Goal: Task Accomplishment & Management: Complete application form

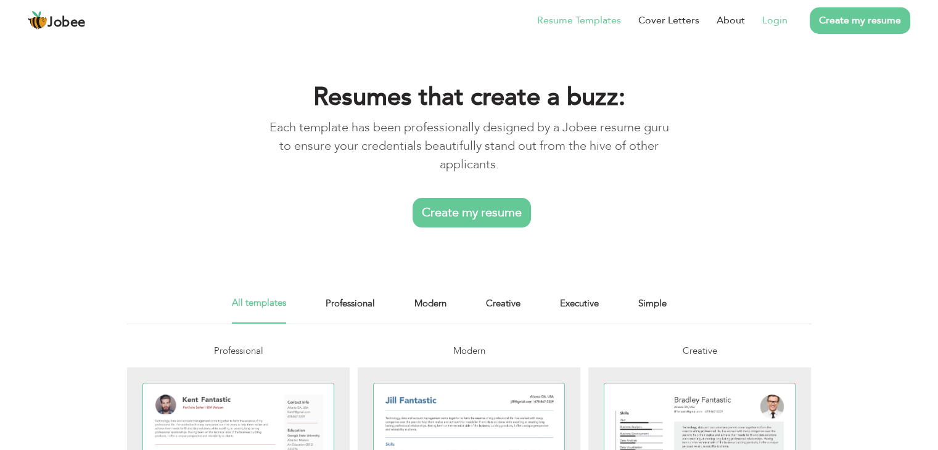
click at [769, 25] on link "Login" at bounding box center [774, 20] width 25 height 15
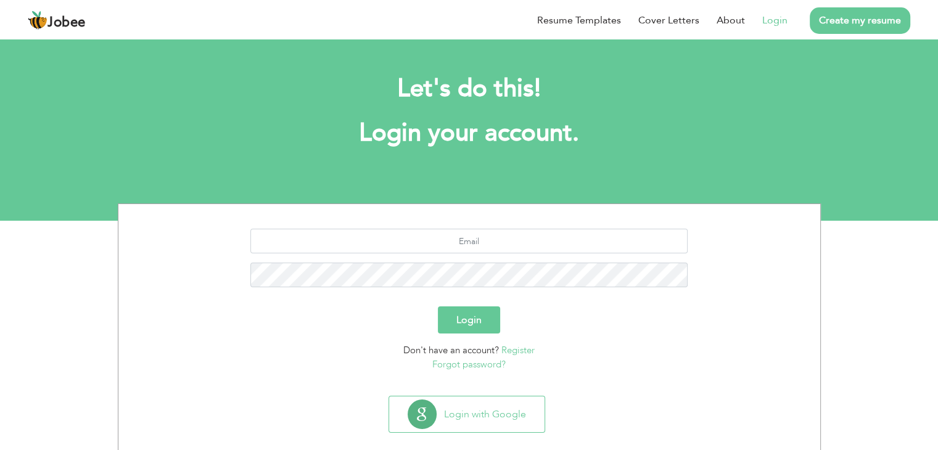
scroll to position [17, 0]
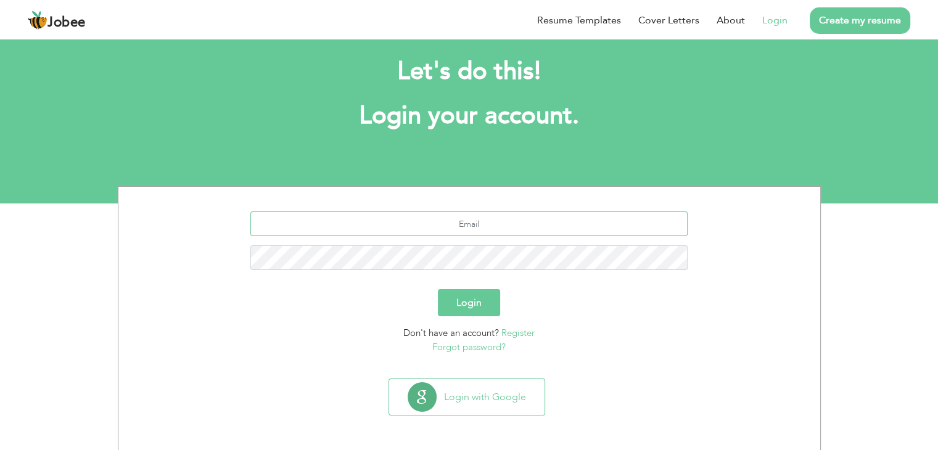
click at [483, 225] on input "text" at bounding box center [468, 224] width 437 height 25
type input "iceagelhr@gmail.com"
click at [438, 289] on button "Login" at bounding box center [469, 302] width 62 height 27
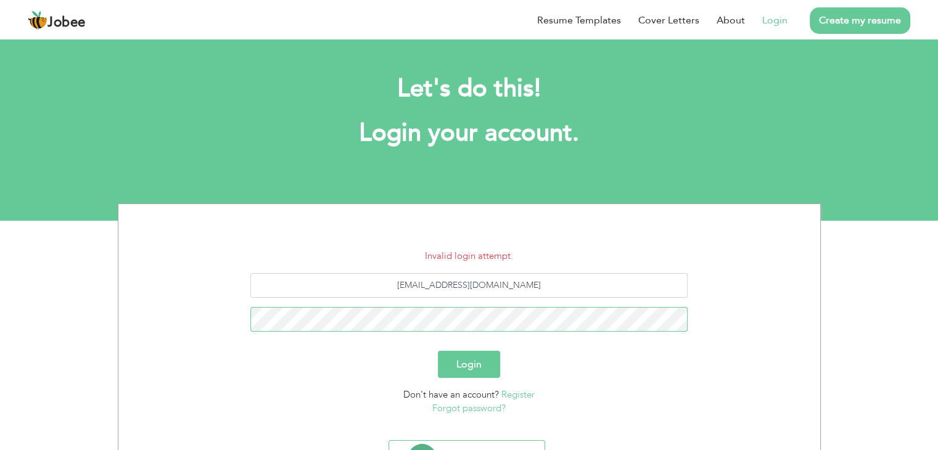
click at [438, 351] on button "Login" at bounding box center [469, 364] width 62 height 27
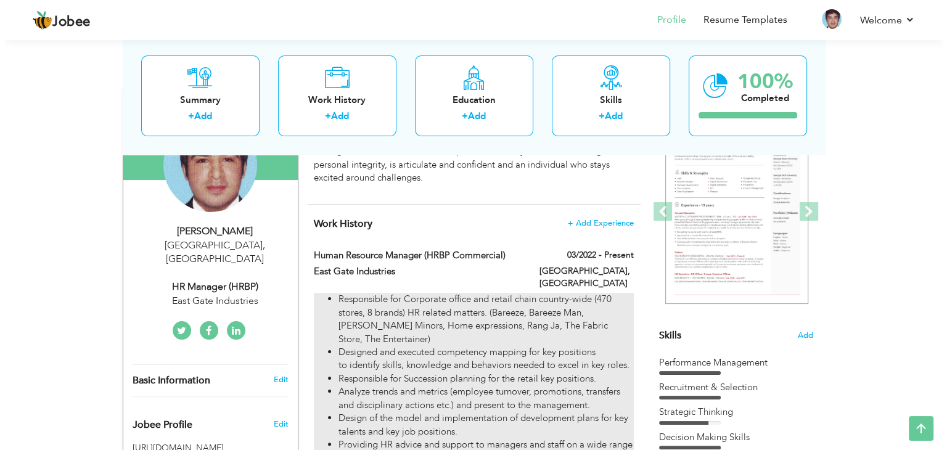
scroll to position [123, 0]
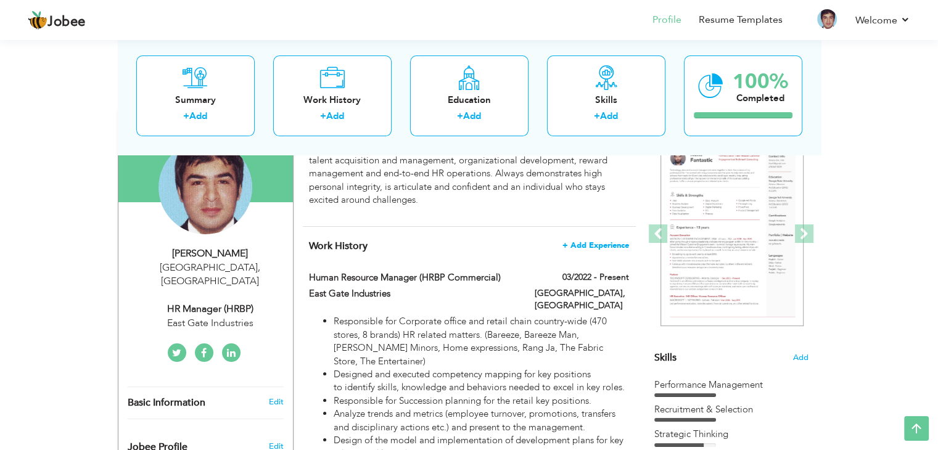
click at [603, 242] on span "+ Add Experience" at bounding box center [596, 245] width 67 height 9
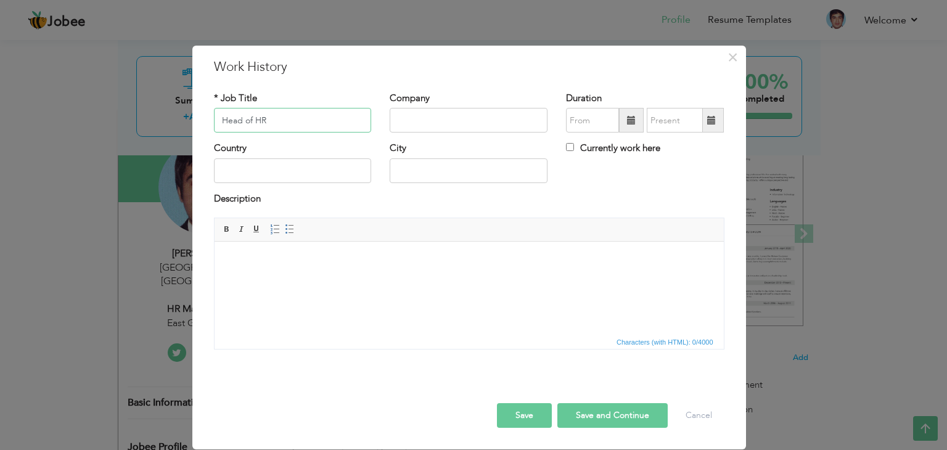
type input "Head of HR"
click at [414, 120] on input "text" at bounding box center [469, 120] width 158 height 25
type input "Newage Cables (pvt) Limited"
type input "09/2025"
click at [600, 128] on input "09/2025" at bounding box center [592, 120] width 53 height 25
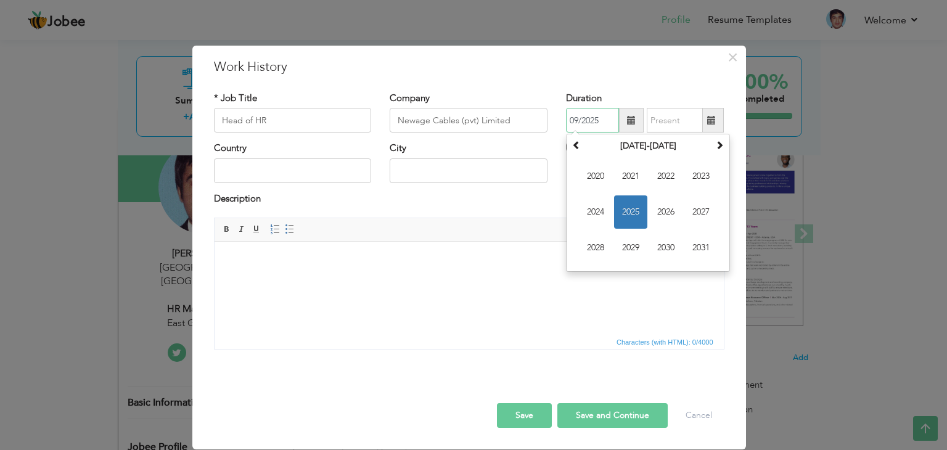
click at [634, 212] on span "2025" at bounding box center [630, 212] width 33 height 33
click at [600, 250] on span "Sep" at bounding box center [595, 247] width 33 height 33
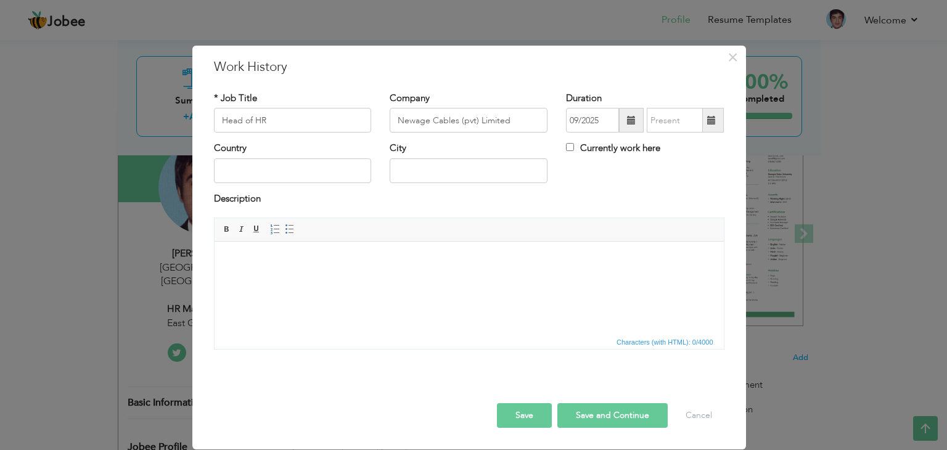
click at [720, 122] on span at bounding box center [712, 120] width 24 height 25
type input "09/2025"
click at [717, 122] on span at bounding box center [712, 120] width 24 height 25
click at [720, 80] on div "× Work History * Job Title Head of HR Company Newage Cables (pvt) Limited Durat…" at bounding box center [469, 248] width 554 height 404
click at [572, 146] on input "Currently work here" at bounding box center [570, 147] width 8 height 8
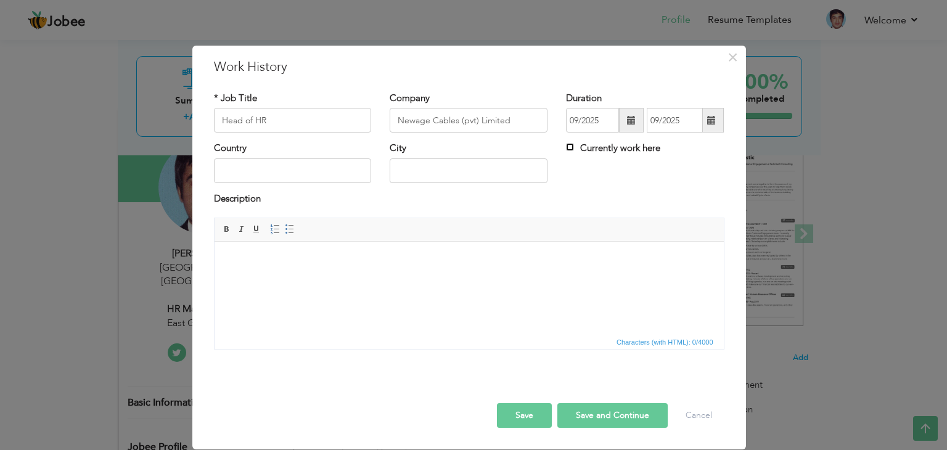
checkbox input "true"
click at [233, 177] on input "text" at bounding box center [293, 171] width 158 height 25
click at [250, 279] on html at bounding box center [468, 261] width 509 height 38
click at [303, 119] on input "Head of HR" at bounding box center [293, 120] width 158 height 25
type input "Head of HR and Admin"
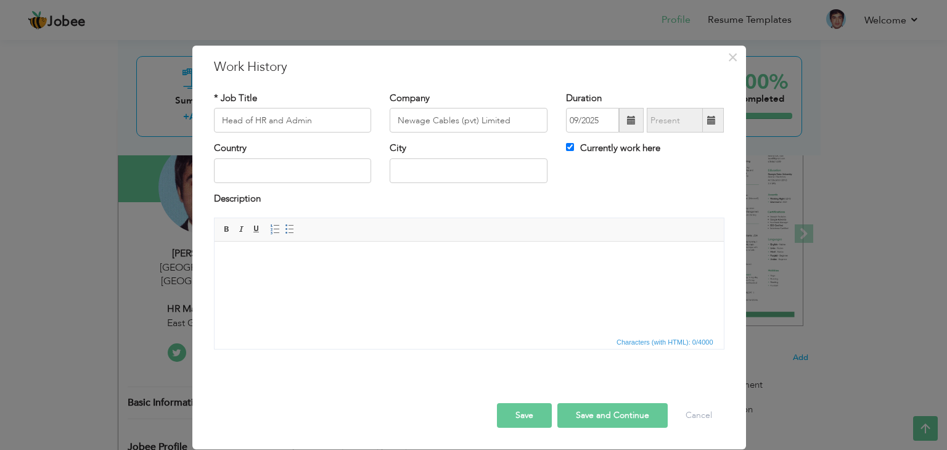
drag, startPoint x: 298, startPoint y: 270, endPoint x: 746, endPoint y: 445, distance: 481.4
click at [298, 270] on html at bounding box center [468, 261] width 509 height 38
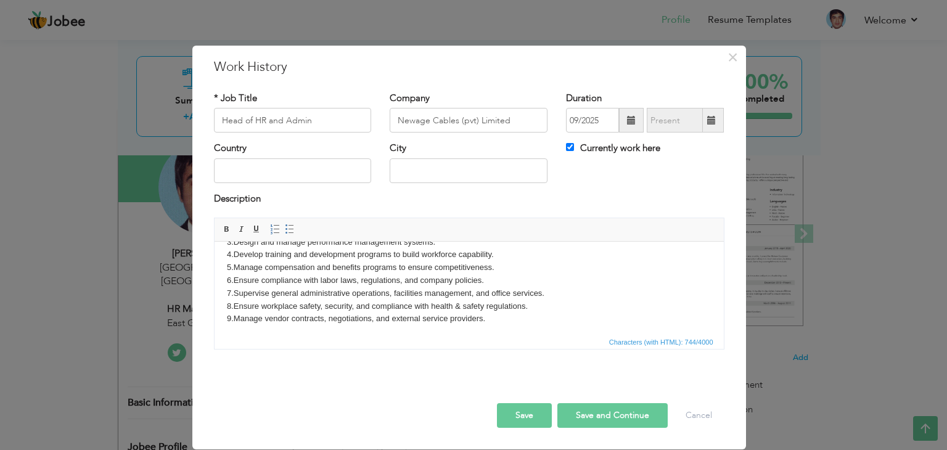
scroll to position [47, 0]
click at [524, 417] on button "Save" at bounding box center [524, 415] width 55 height 25
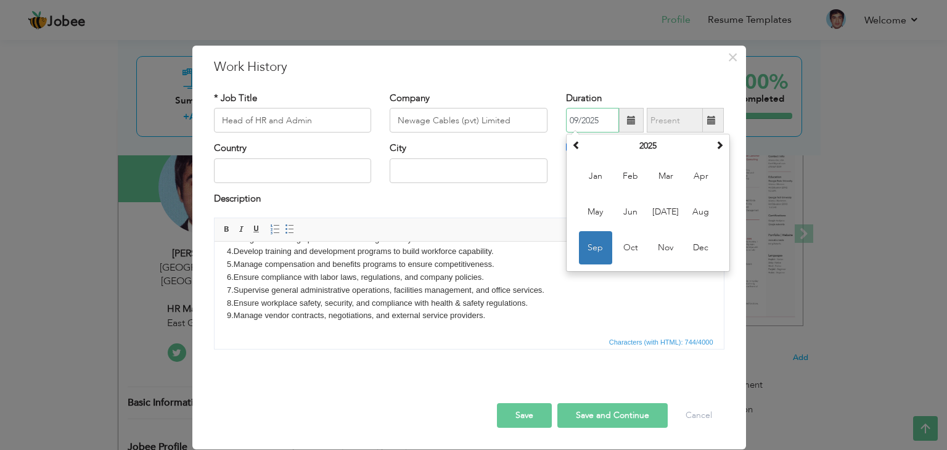
click at [596, 246] on span "Sep" at bounding box center [595, 247] width 33 height 33
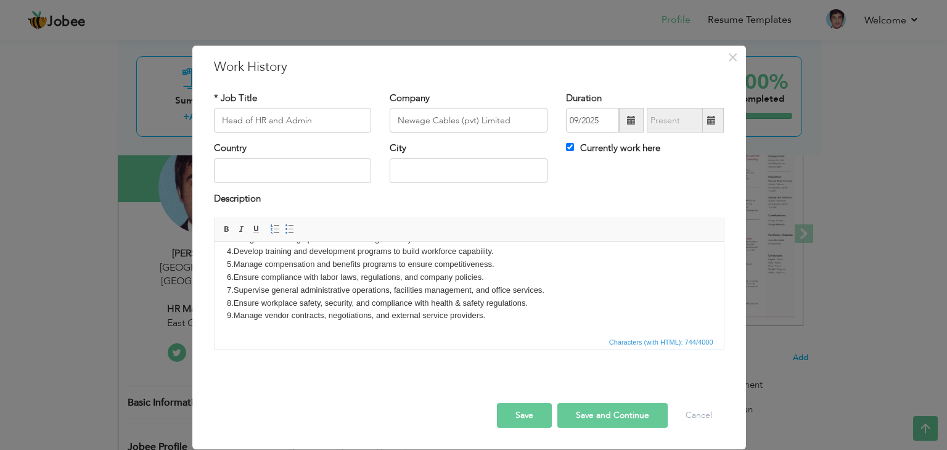
click at [611, 410] on button "Save and Continue" at bounding box center [613, 415] width 110 height 25
click at [600, 427] on button "Save and Continue" at bounding box center [613, 415] width 110 height 25
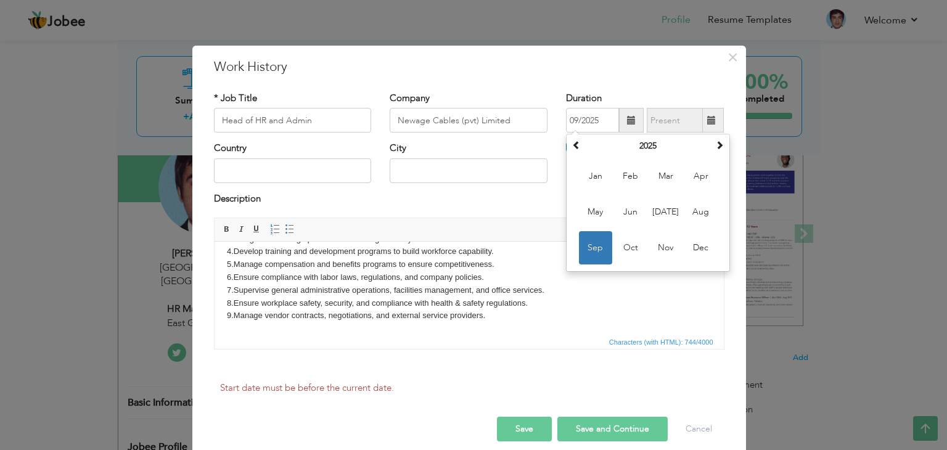
click at [604, 425] on button "Save and Continue" at bounding box center [613, 429] width 110 height 25
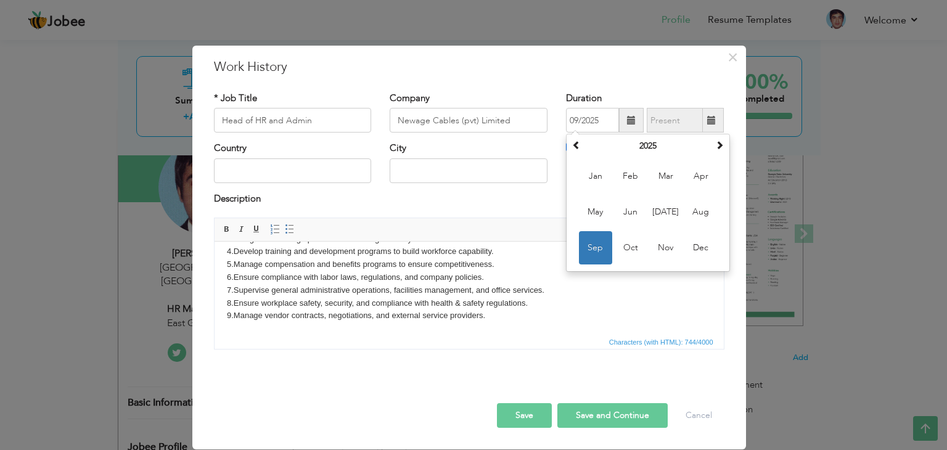
click at [608, 414] on button "Save and Continue" at bounding box center [613, 415] width 110 height 25
click at [577, 147] on span at bounding box center [576, 145] width 9 height 9
click at [719, 142] on span at bounding box center [720, 145] width 9 height 9
click at [707, 210] on span "Aug" at bounding box center [701, 212] width 33 height 33
type input "08/2025"
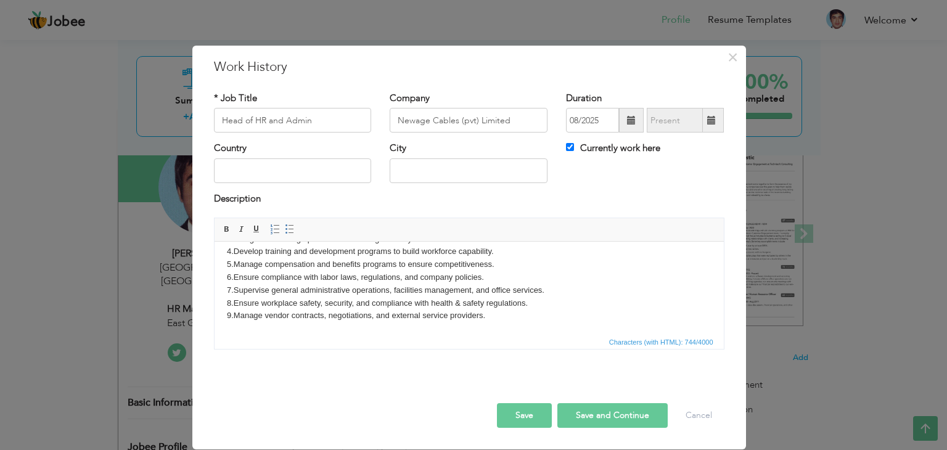
click at [531, 411] on button "Save" at bounding box center [524, 415] width 55 height 25
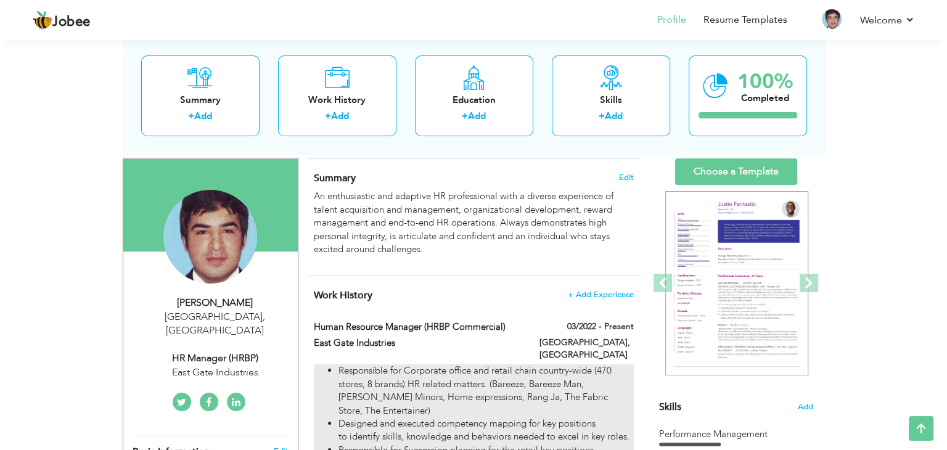
scroll to position [62, 0]
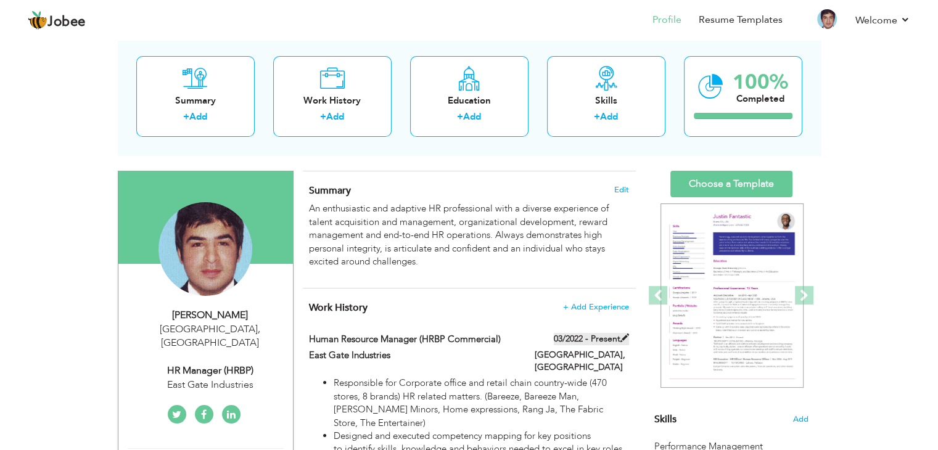
click at [624, 336] on span at bounding box center [625, 338] width 9 height 9
type input "Human Resource Manager (HRBP Commercial)"
type input "East Gate Industries"
type input "03/2022"
type input "Pakistan"
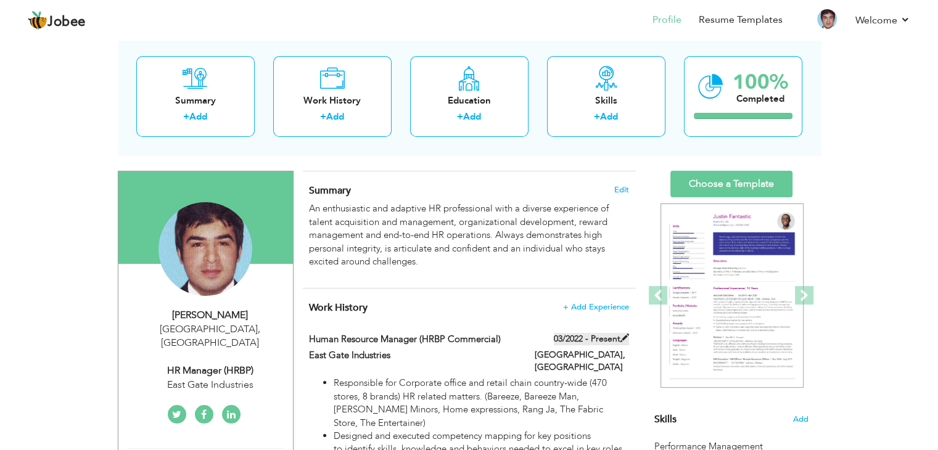
type input "Lahore"
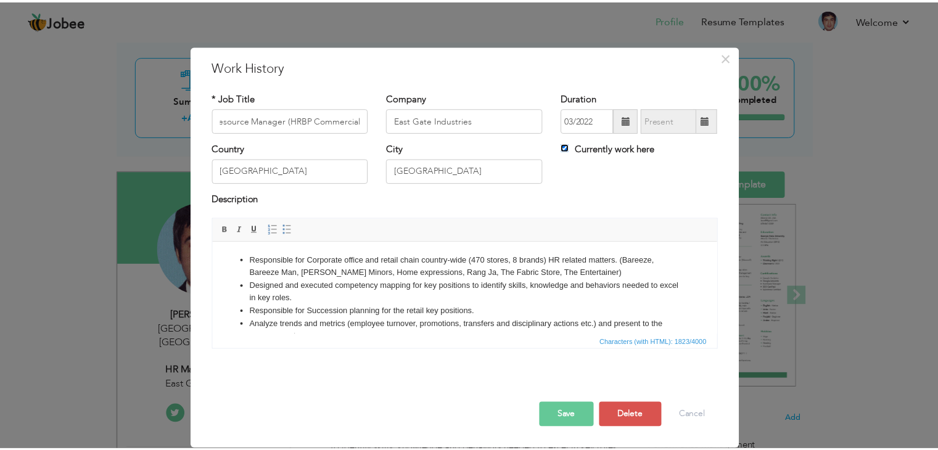
scroll to position [0, 0]
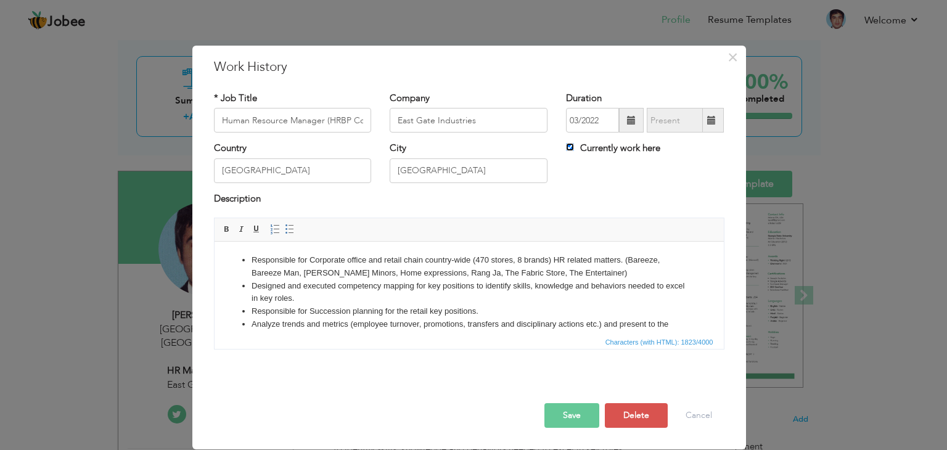
click at [567, 146] on input "Currently work here" at bounding box center [570, 147] width 8 height 8
checkbox input "false"
click at [717, 117] on span at bounding box center [712, 120] width 24 height 25
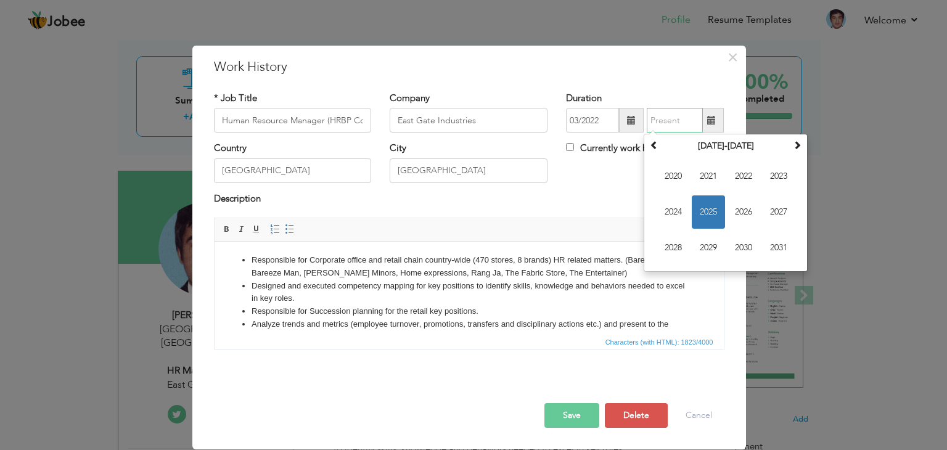
click at [711, 210] on span "2025" at bounding box center [708, 212] width 33 height 33
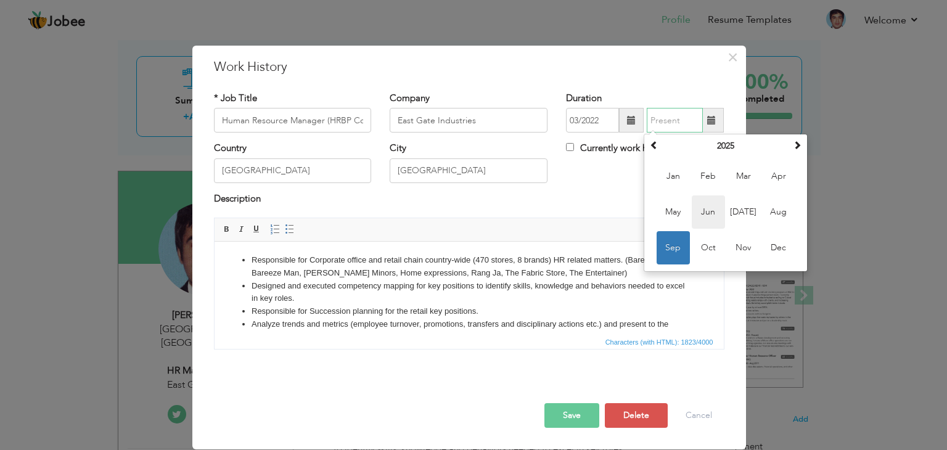
click at [702, 212] on span "Jun" at bounding box center [708, 212] width 33 height 33
type input "06/2025"
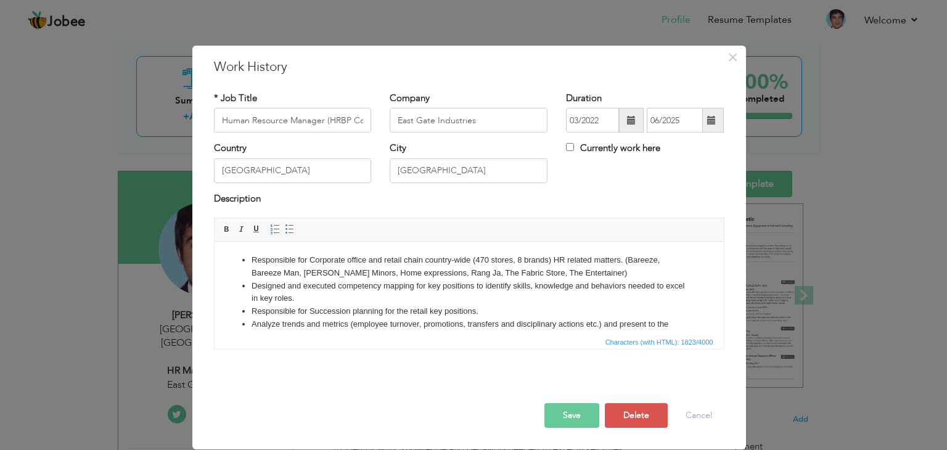
click at [573, 413] on button "Save" at bounding box center [572, 415] width 55 height 25
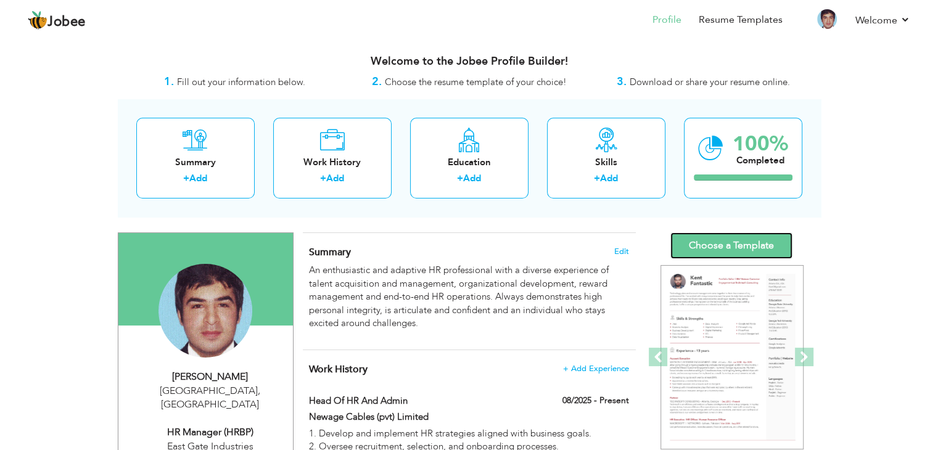
click at [756, 240] on link "Choose a Template" at bounding box center [731, 246] width 122 height 27
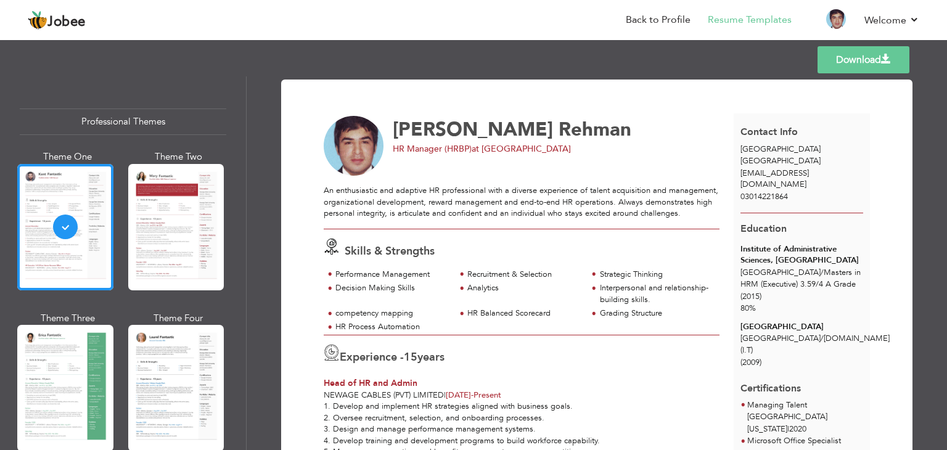
scroll to position [62, 0]
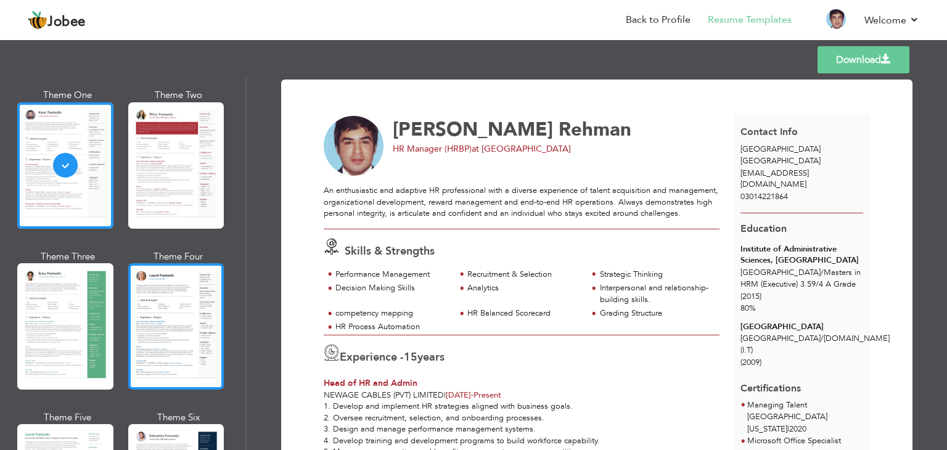
click at [165, 316] on div at bounding box center [176, 326] width 96 height 126
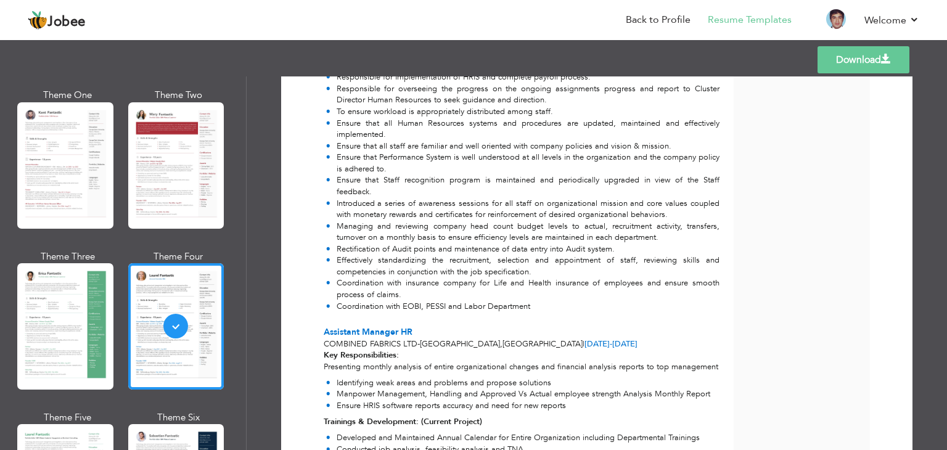
scroll to position [1789, 0]
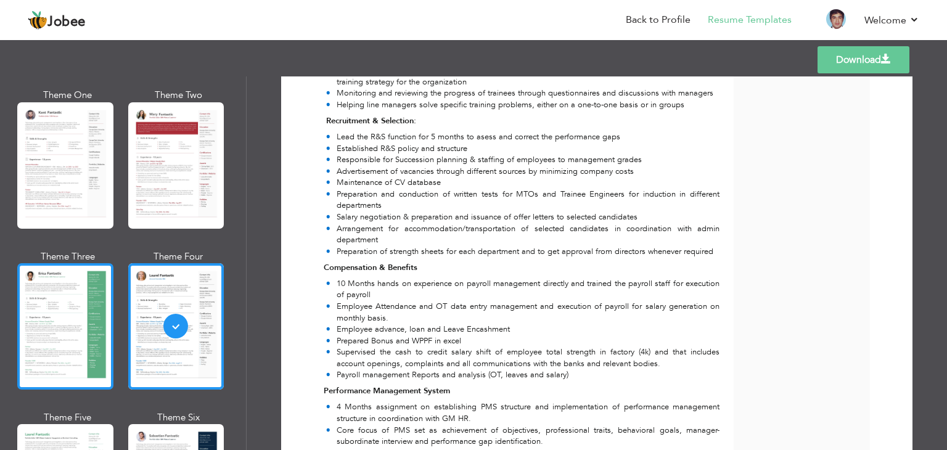
click at [84, 311] on div at bounding box center [65, 326] width 96 height 126
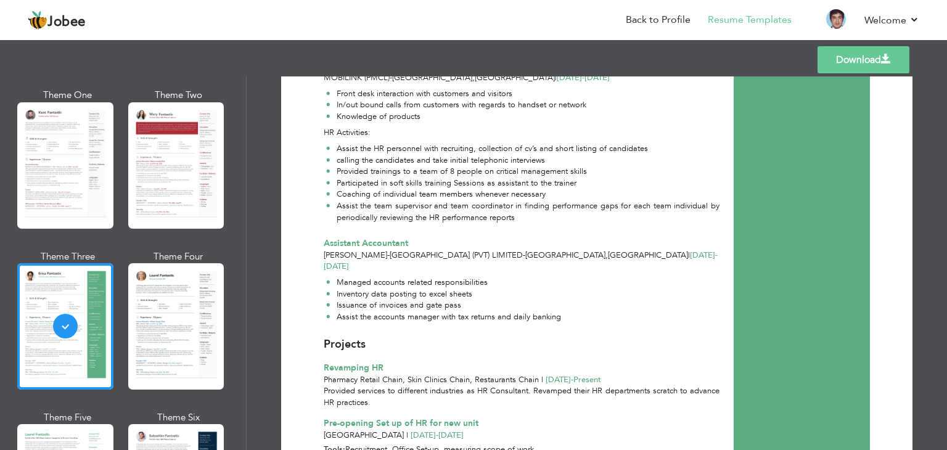
scroll to position [2388, 0]
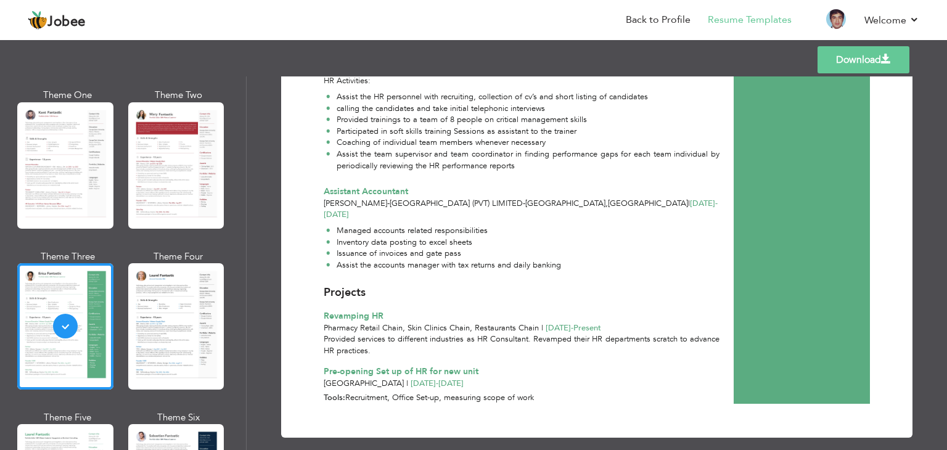
click at [859, 57] on link "Download" at bounding box center [864, 59] width 92 height 27
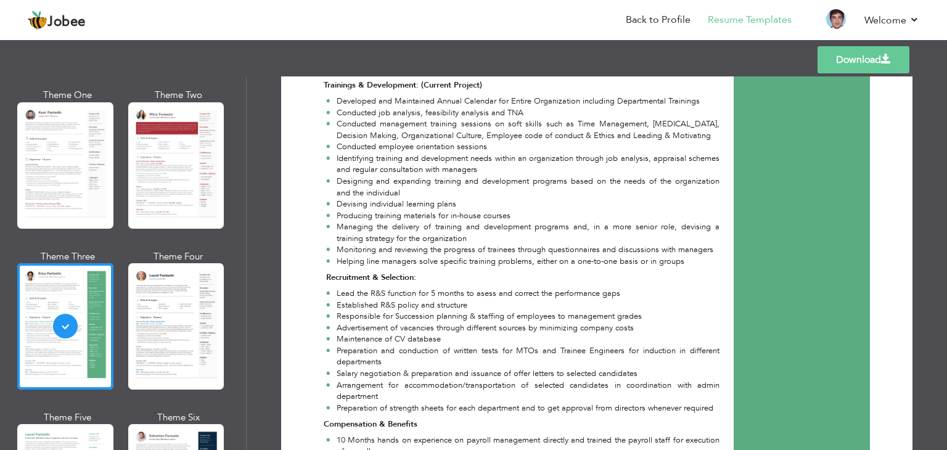
scroll to position [1462, 0]
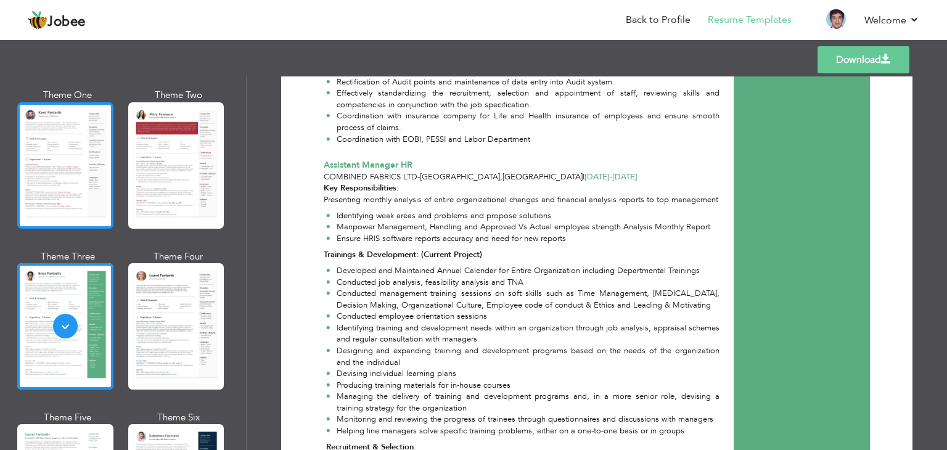
click at [59, 174] on div at bounding box center [65, 165] width 96 height 126
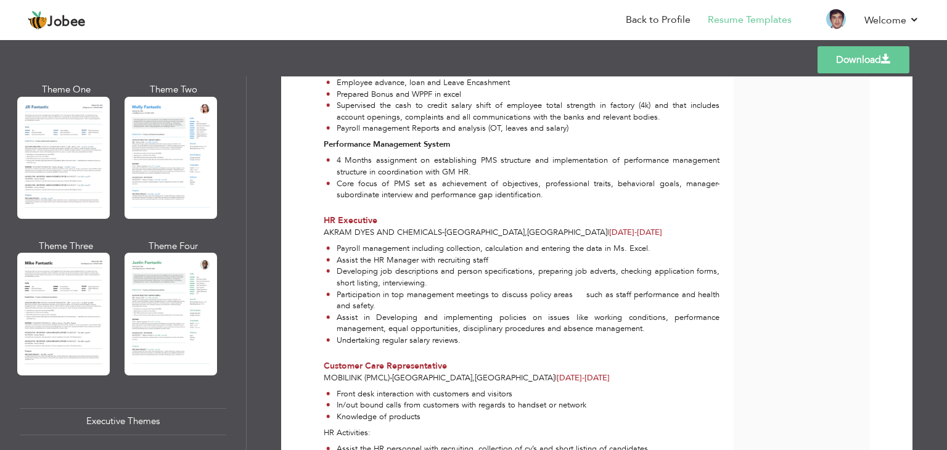
scroll to position [678, 0]
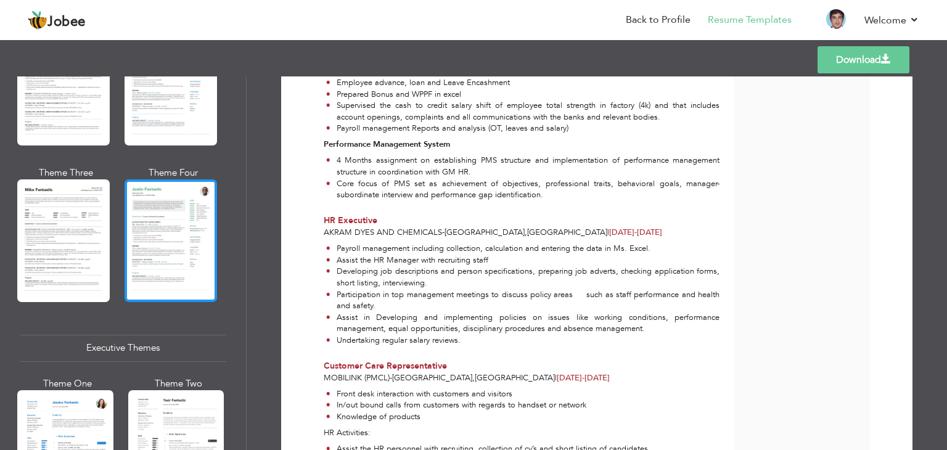
click at [170, 258] on div at bounding box center [171, 240] width 93 height 122
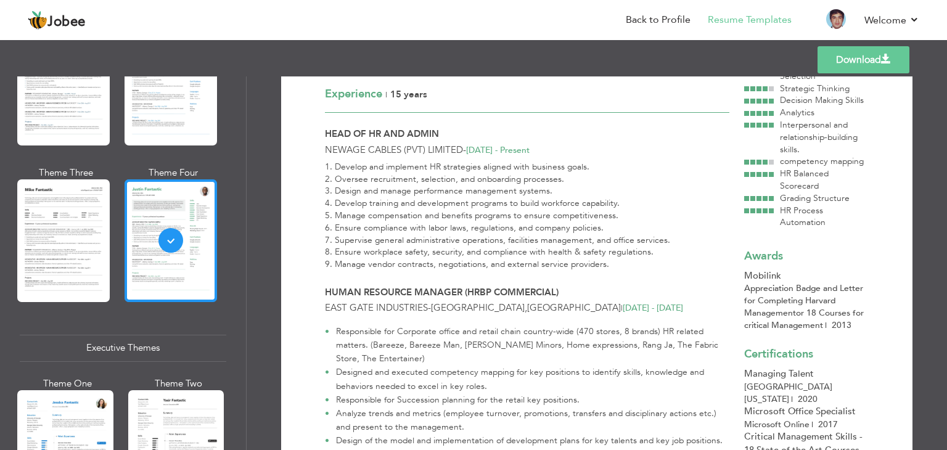
scroll to position [247, 0]
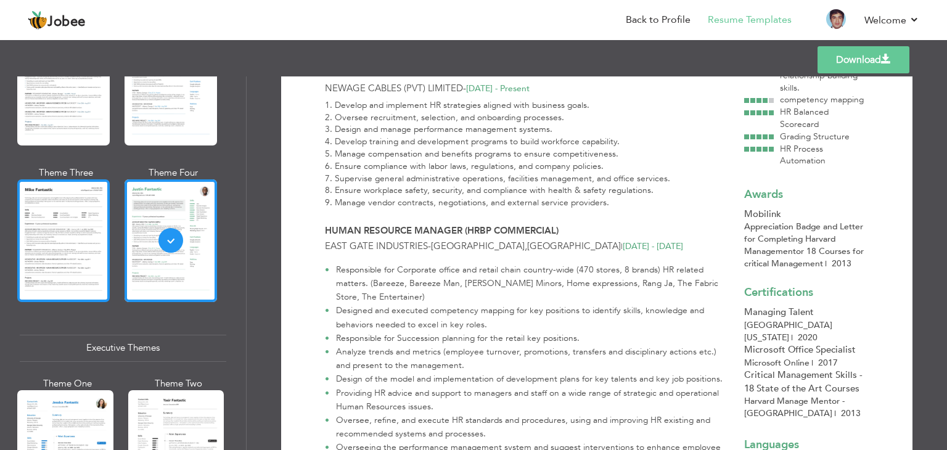
click at [33, 251] on div at bounding box center [63, 240] width 93 height 122
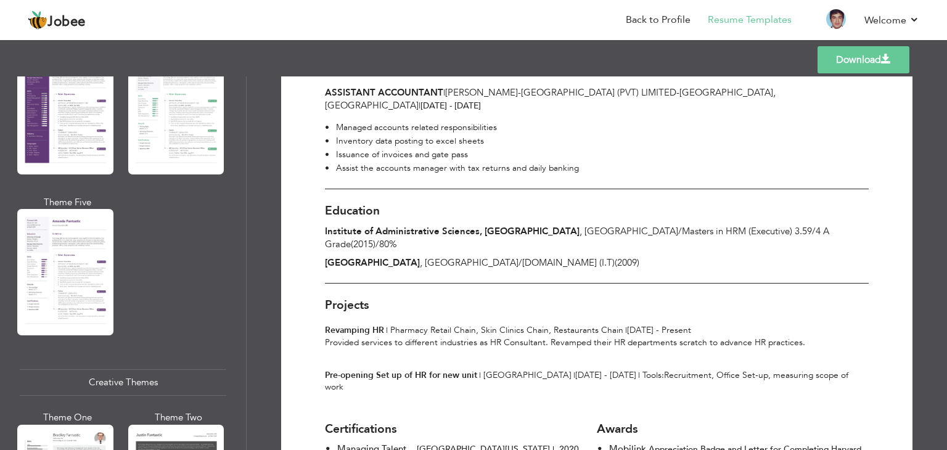
scroll to position [1234, 0]
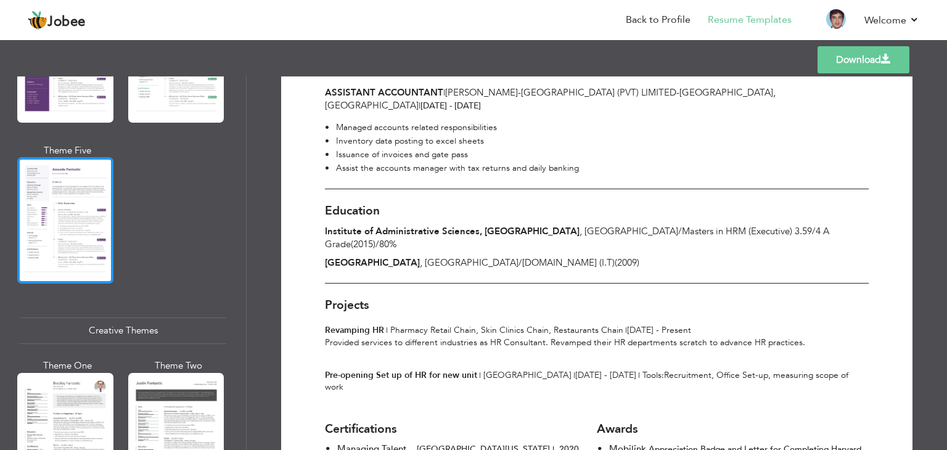
click at [71, 223] on div at bounding box center [65, 220] width 96 height 126
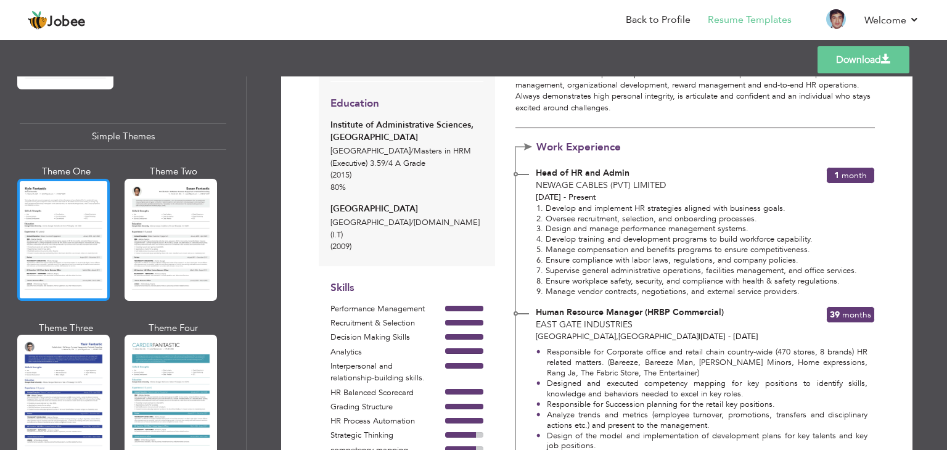
scroll to position [2143, 0]
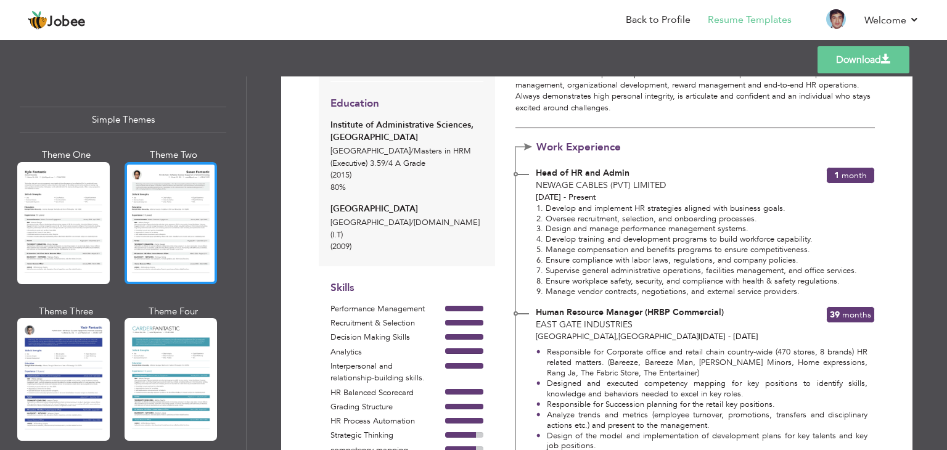
click at [150, 188] on div at bounding box center [171, 223] width 93 height 122
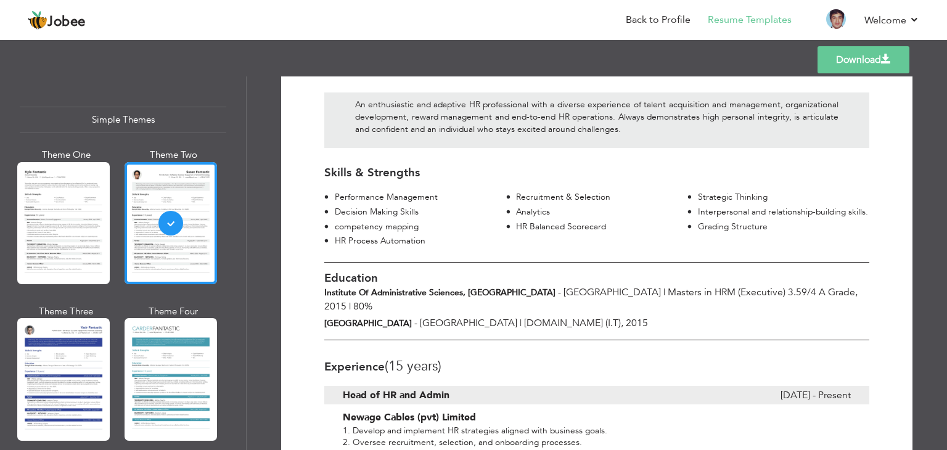
scroll to position [0, 0]
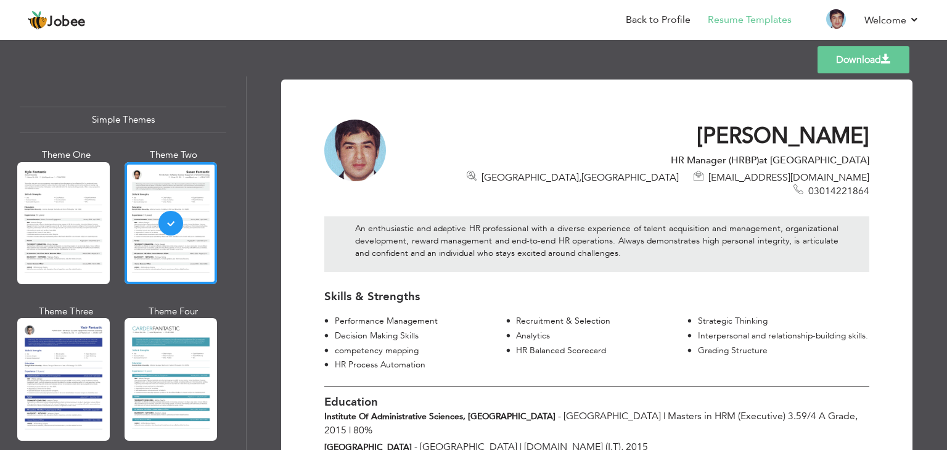
click at [873, 60] on link "Download" at bounding box center [864, 59] width 92 height 27
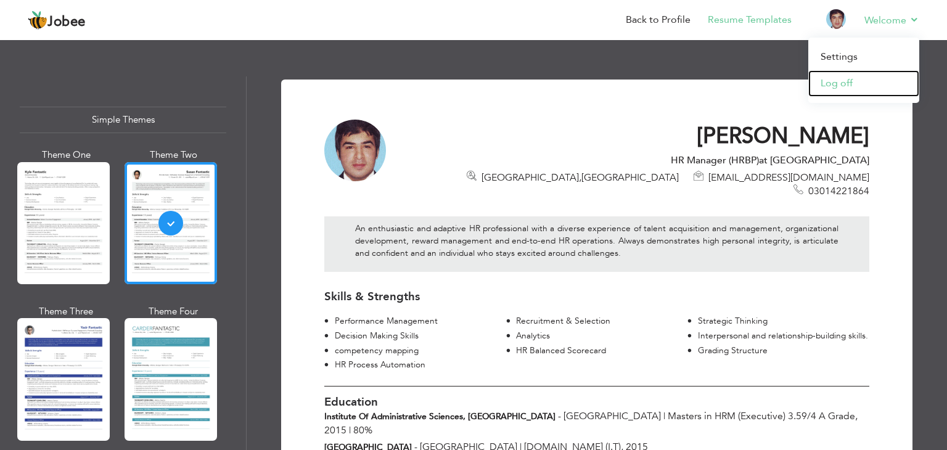
click at [836, 80] on link "Log off" at bounding box center [864, 83] width 111 height 27
